Goal: Navigation & Orientation: Find specific page/section

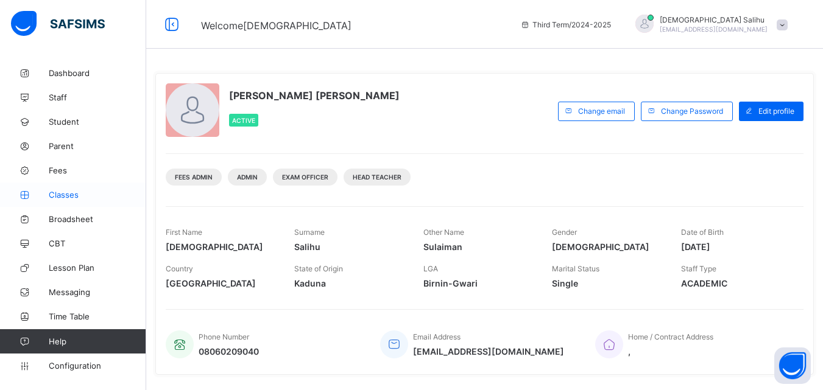
click at [55, 196] on span "Classes" at bounding box center [97, 195] width 97 height 10
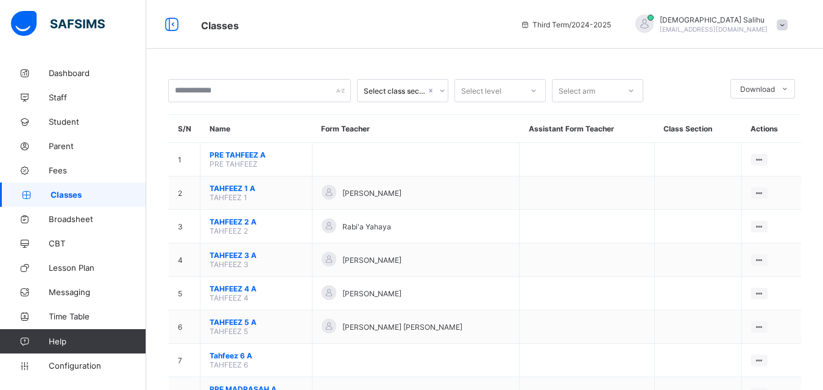
scroll to position [296, 0]
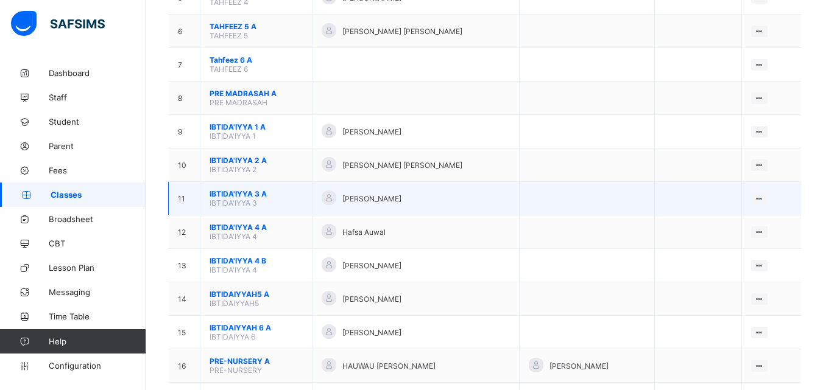
click at [234, 194] on span "IBTIDA'IYYA 3 A" at bounding box center [255, 193] width 93 height 9
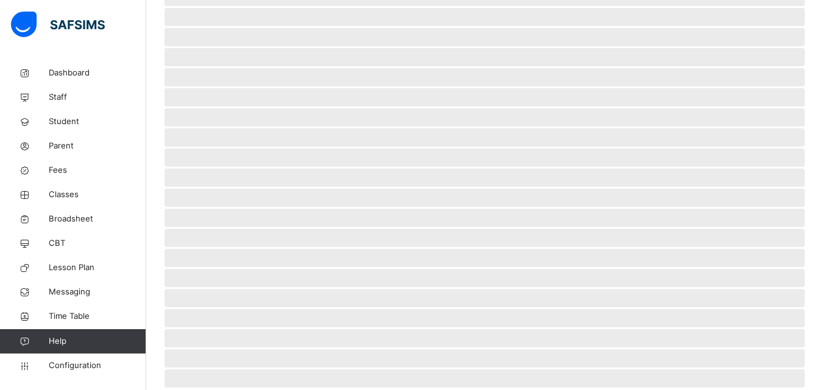
scroll to position [290, 0]
